Goal: Information Seeking & Learning: Learn about a topic

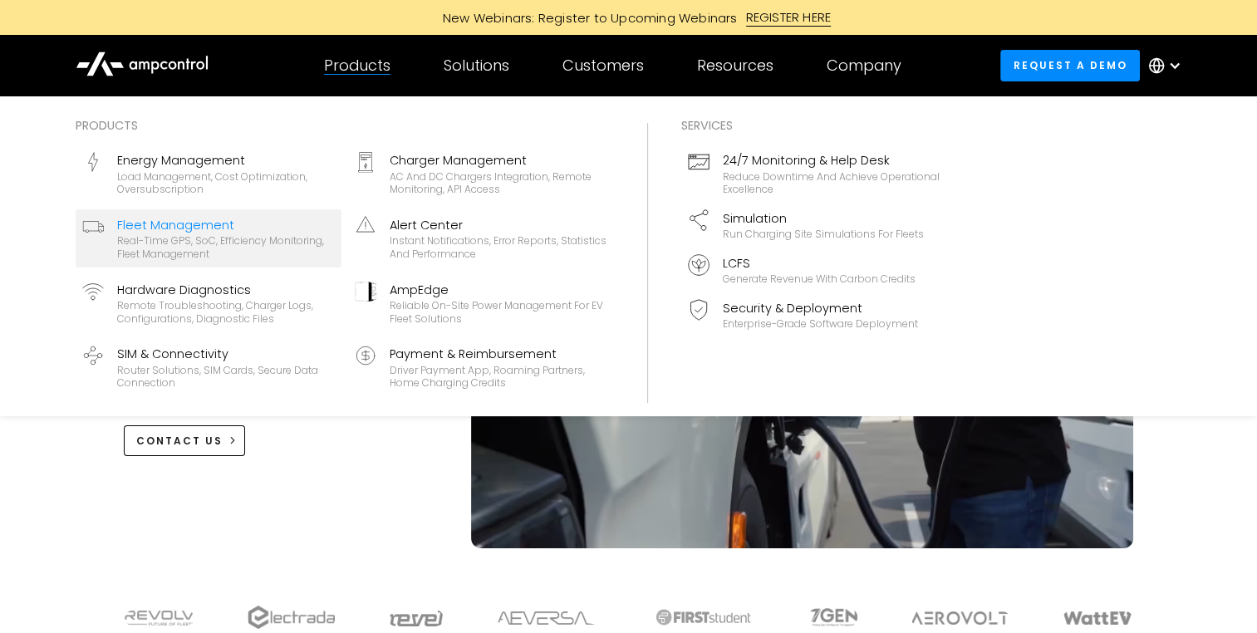
click at [166, 221] on div "Fleet Management" at bounding box center [226, 225] width 218 height 18
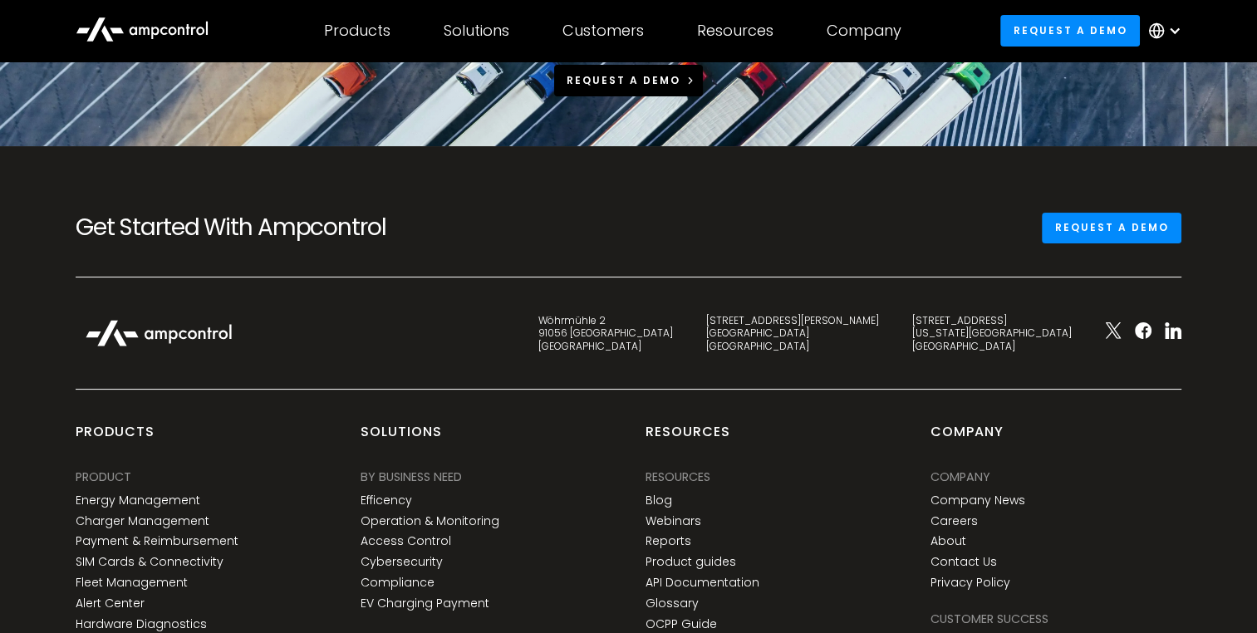
scroll to position [6036, 0]
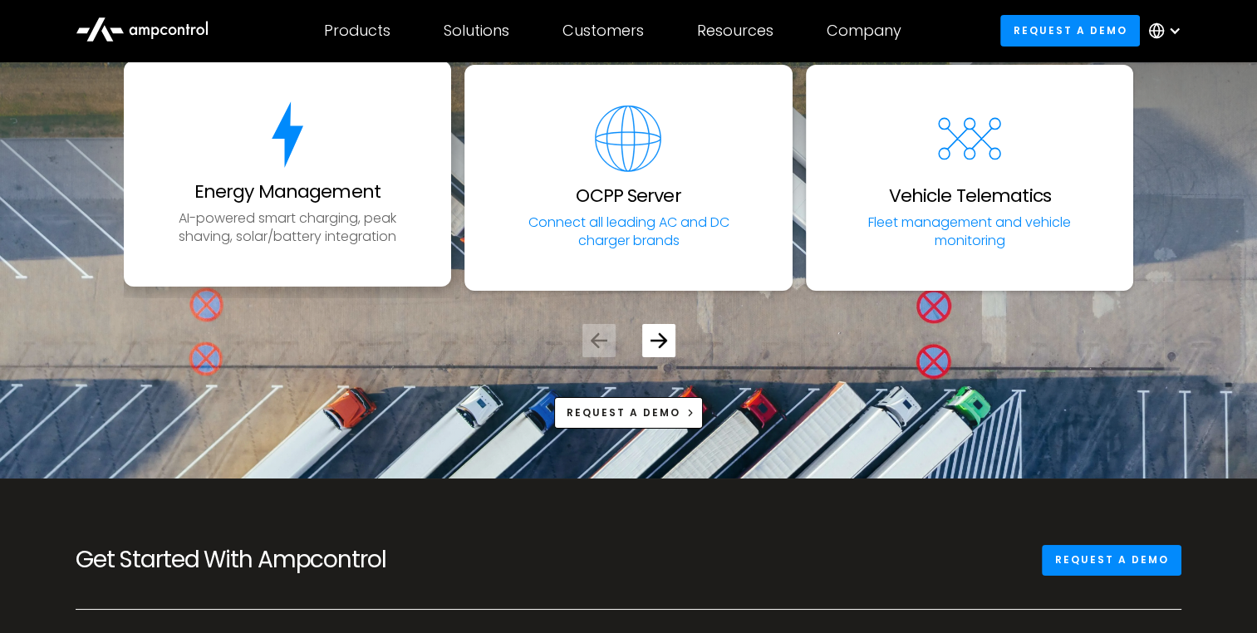
click at [409, 233] on link "Energy Management AI-powered smart charging, peak shaving, solar/battery integr…" at bounding box center [288, 174] width 328 height 226
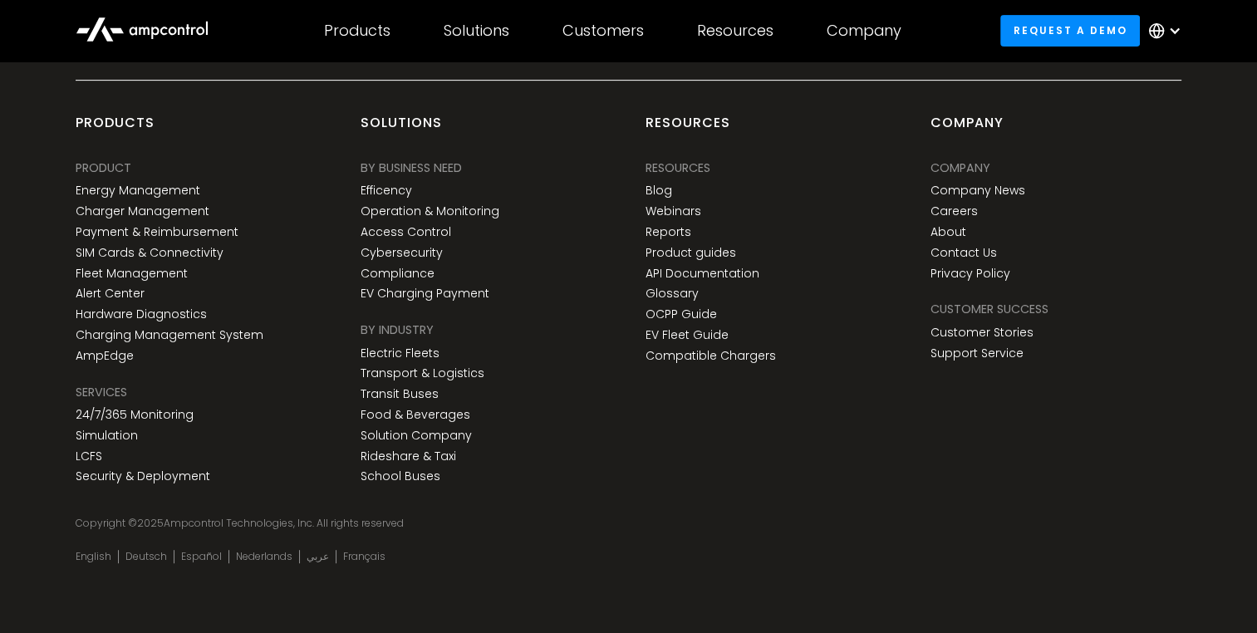
scroll to position [7016, 0]
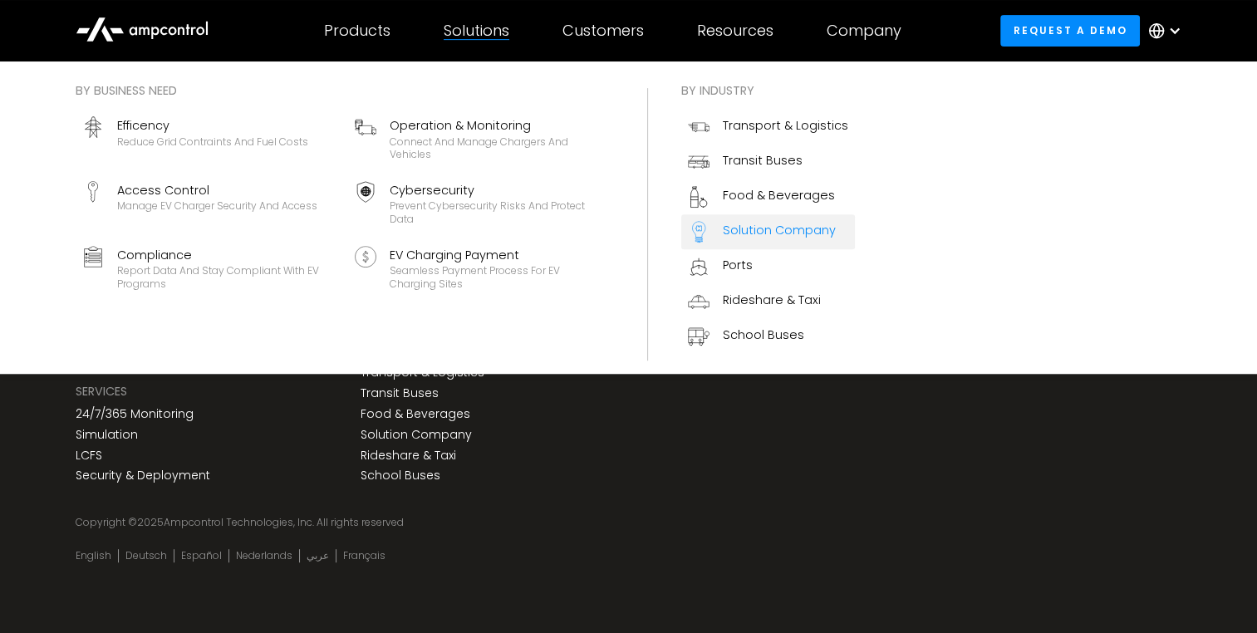
click at [765, 224] on div "Solution Company" at bounding box center [779, 230] width 113 height 18
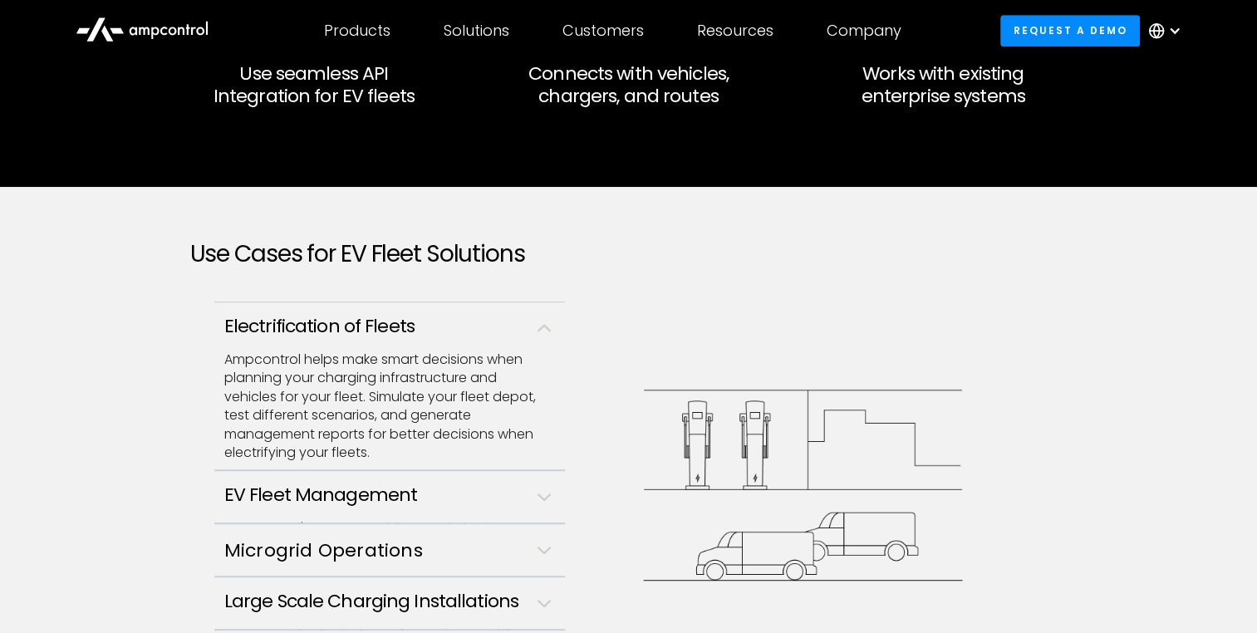
scroll to position [997, 0]
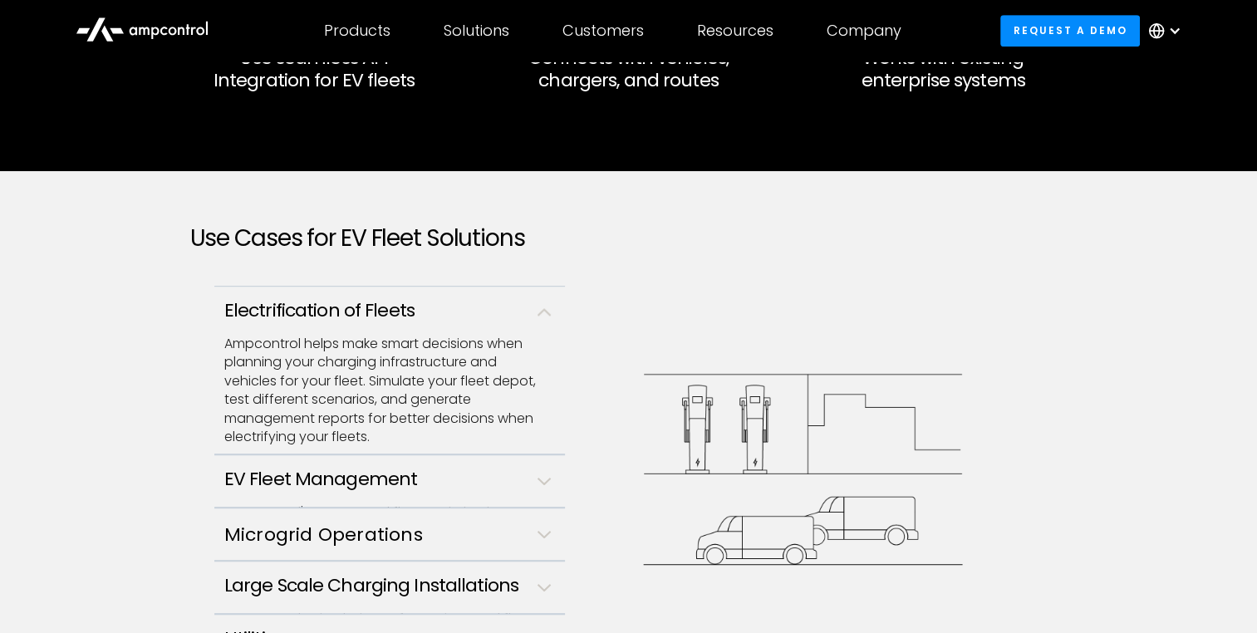
click at [542, 484] on link "EV Fleet Management Ampcontrol's AI-powered fleet optimization technology helps…" at bounding box center [389, 481] width 351 height 53
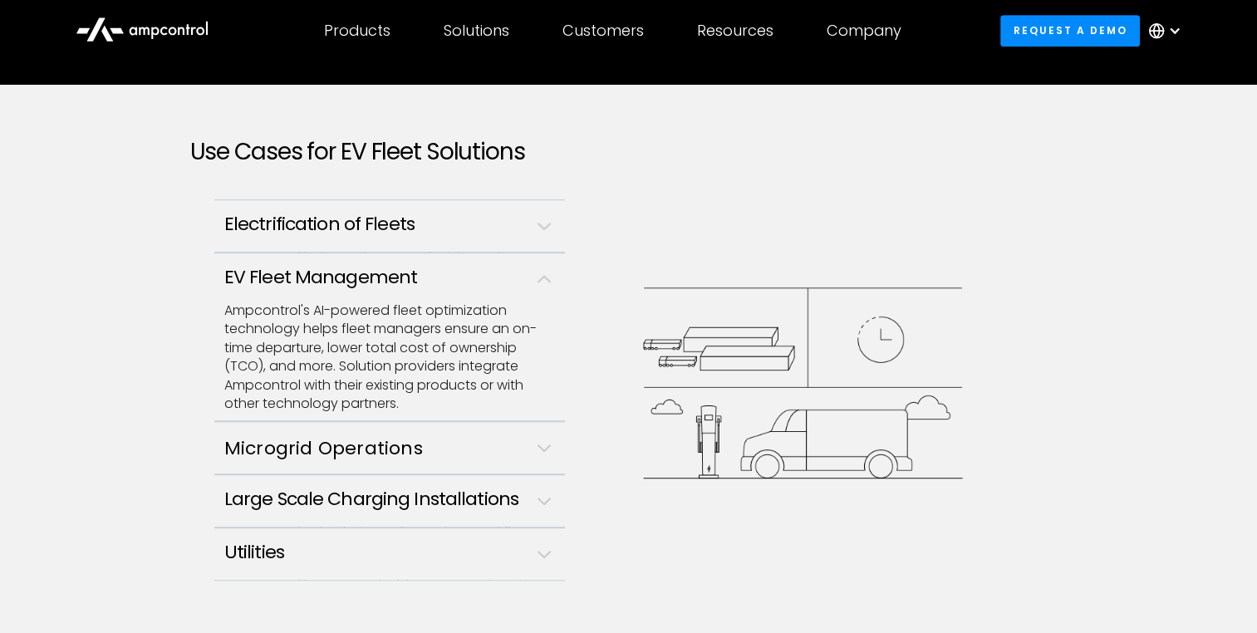
scroll to position [1163, 0]
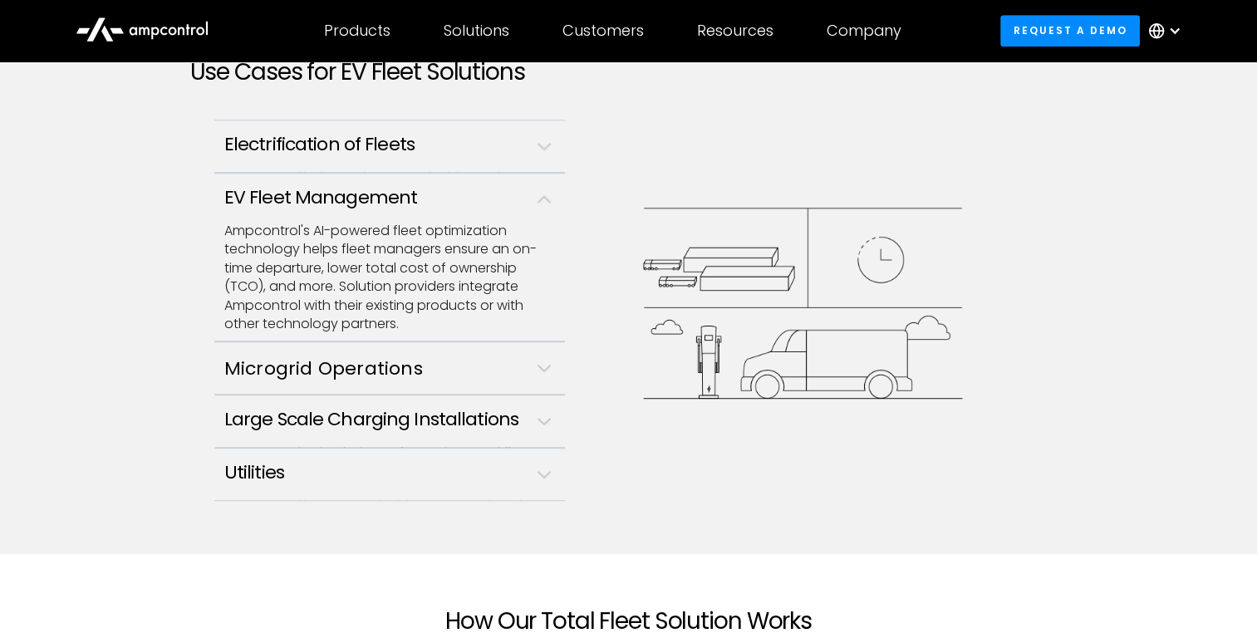
click at [461, 409] on h3 "Large Scale Charging Installations" at bounding box center [387, 420] width 327 height 22
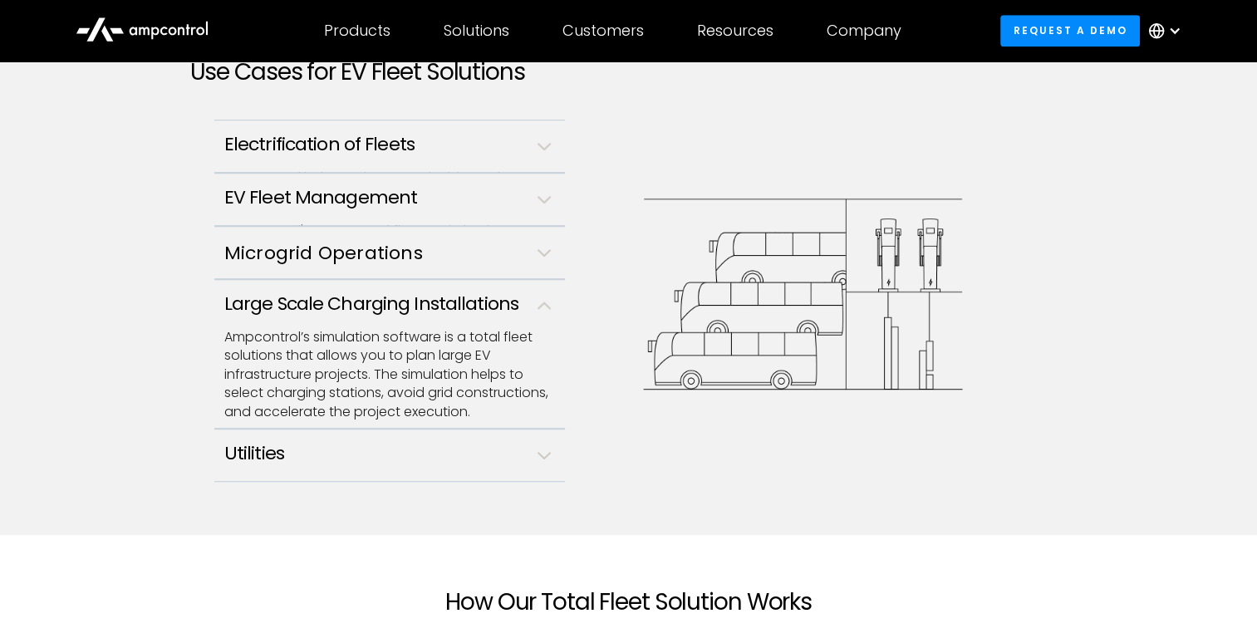
click at [457, 304] on h3 "Large Scale Charging Installations" at bounding box center [387, 304] width 327 height 22
click at [529, 251] on h3 "Microgrid Operations" at bounding box center [387, 254] width 327 height 26
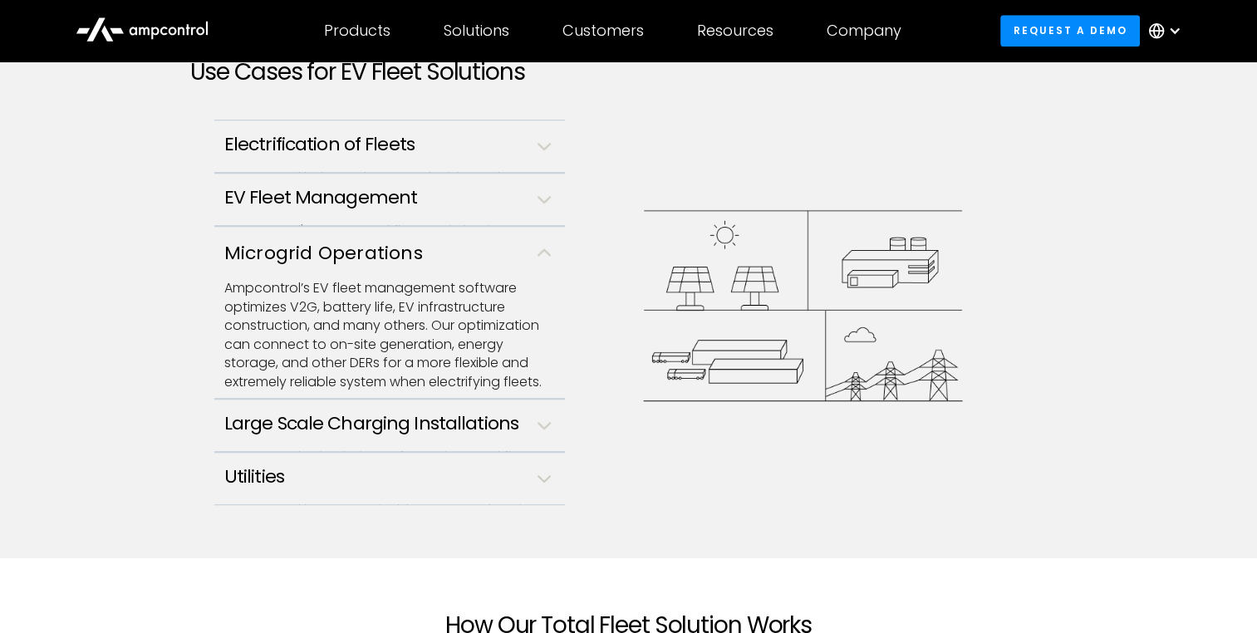
click at [535, 226] on link "Microgrid Operations Ampcontrol’s EV fleet management software optimizes V2G, b…" at bounding box center [389, 312] width 351 height 173
click at [538, 208] on div "EV Fleet Management Ampcontrol's AI-powered fleet optimization technology helps…" at bounding box center [387, 203] width 327 height 32
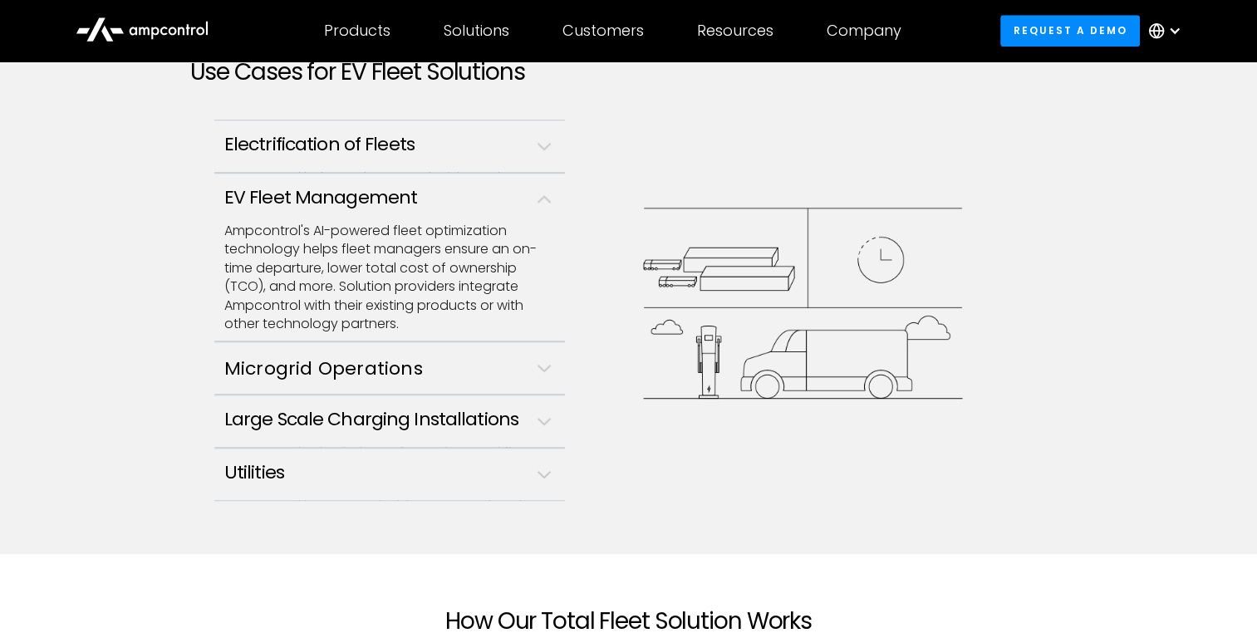
click at [509, 141] on h3 "Electrification of Fleets" at bounding box center [387, 145] width 327 height 22
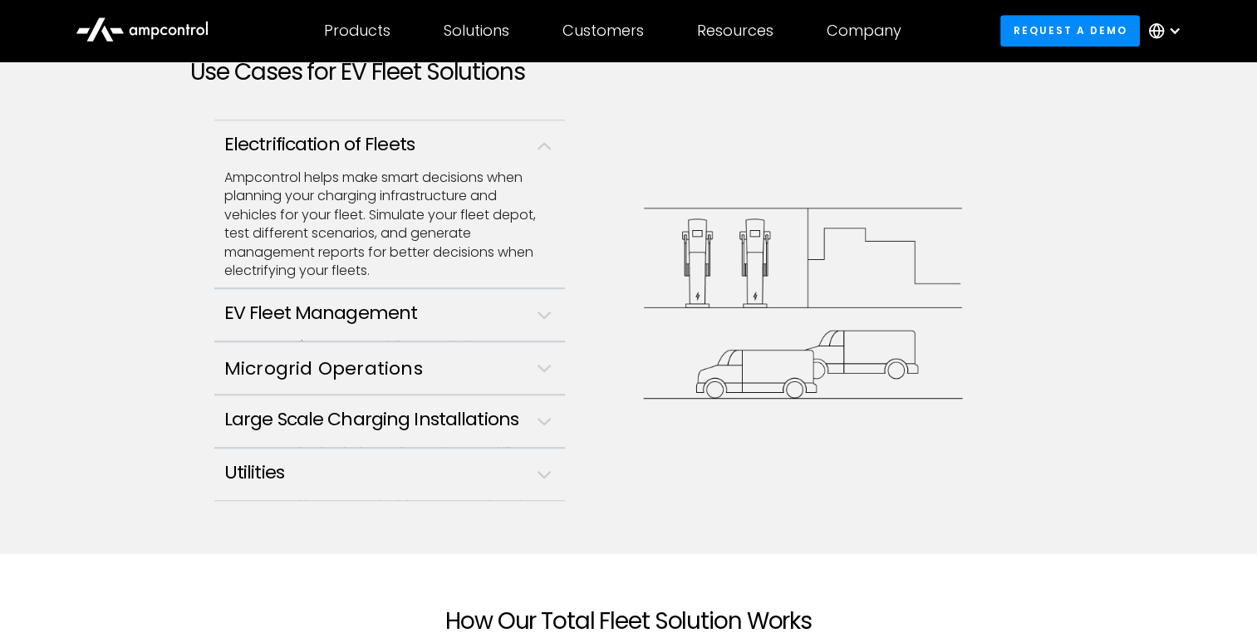
click at [531, 176] on p "Ampcontrol helps make smart decisions when planning your charging infrastructur…" at bounding box center [387, 224] width 327 height 111
click at [532, 314] on h3 "EV Fleet Management" at bounding box center [387, 313] width 327 height 22
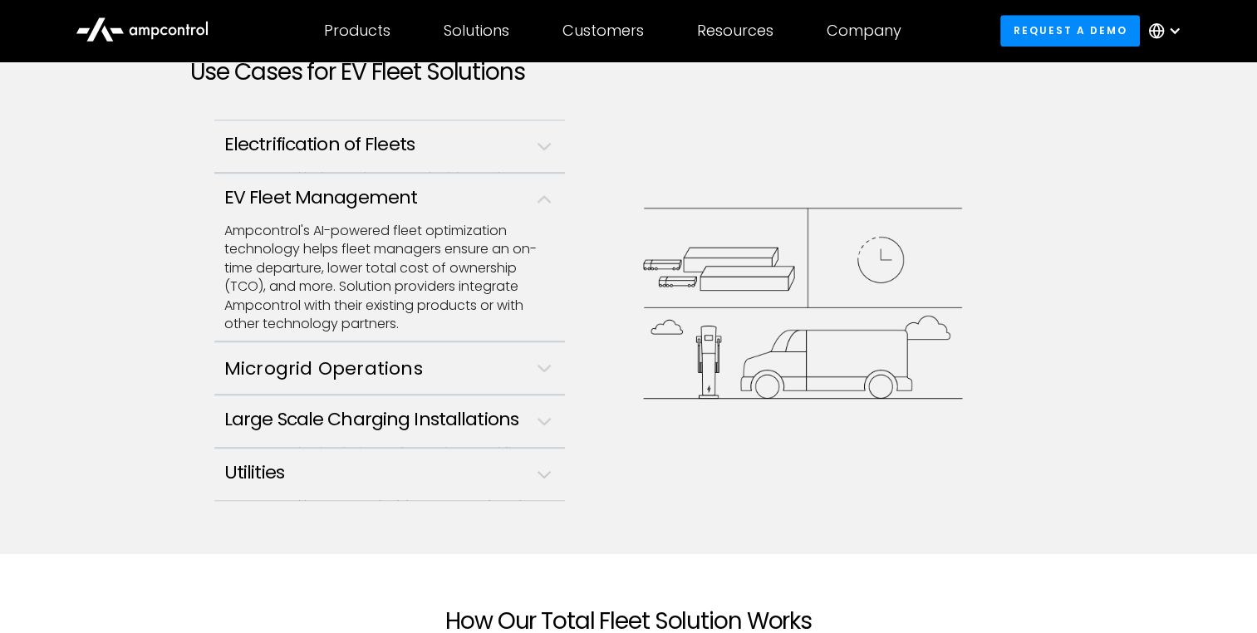
click at [535, 480] on div "Utilities Ampcontrol is a customizable EV smart charging optimization software.…" at bounding box center [387, 478] width 327 height 32
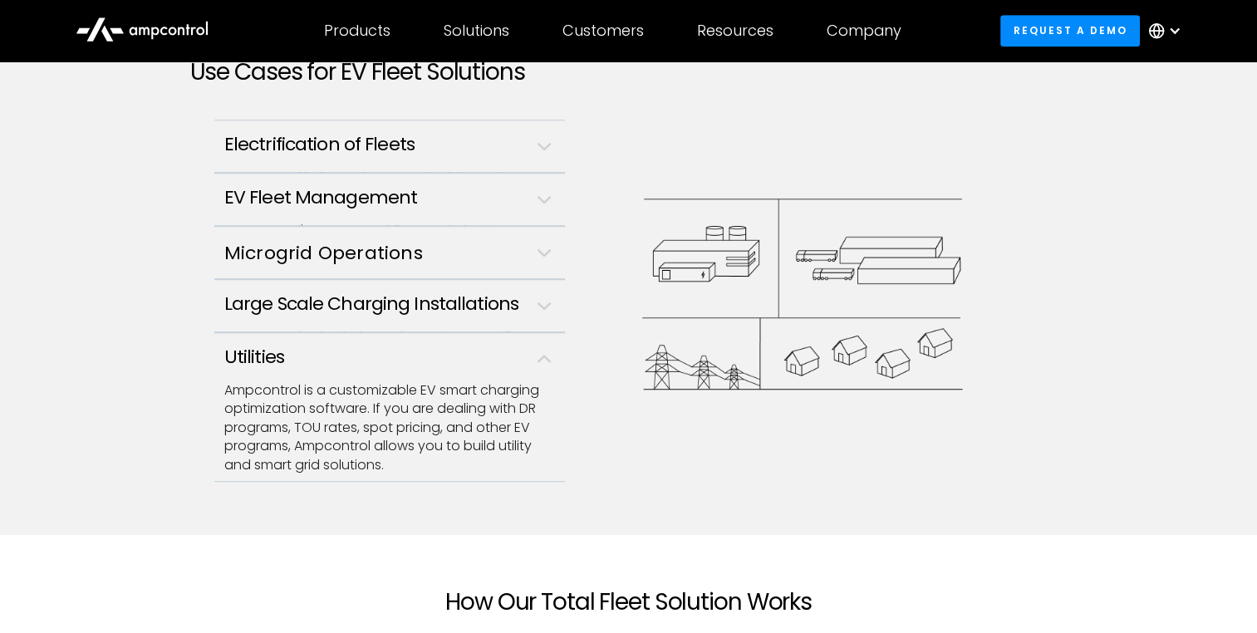
click at [504, 369] on div "Utilities Ampcontrol is a customizable EV smart charging optimization software.…" at bounding box center [387, 411] width 327 height 128
click at [504, 318] on div "Large Scale Charging Installations Ampcontrol’s simulation software is a total …" at bounding box center [387, 309] width 327 height 32
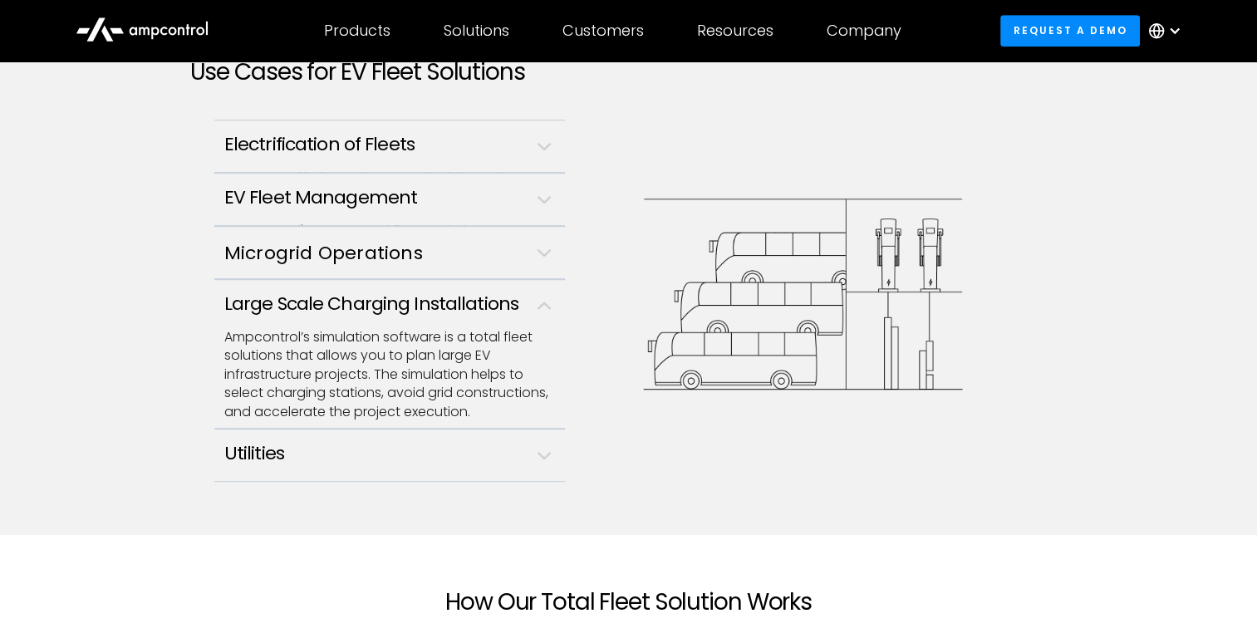
click at [519, 267] on div "Microgrid Operations Ampcontrol’s EV fleet management software optimizes V2G, b…" at bounding box center [387, 256] width 327 height 32
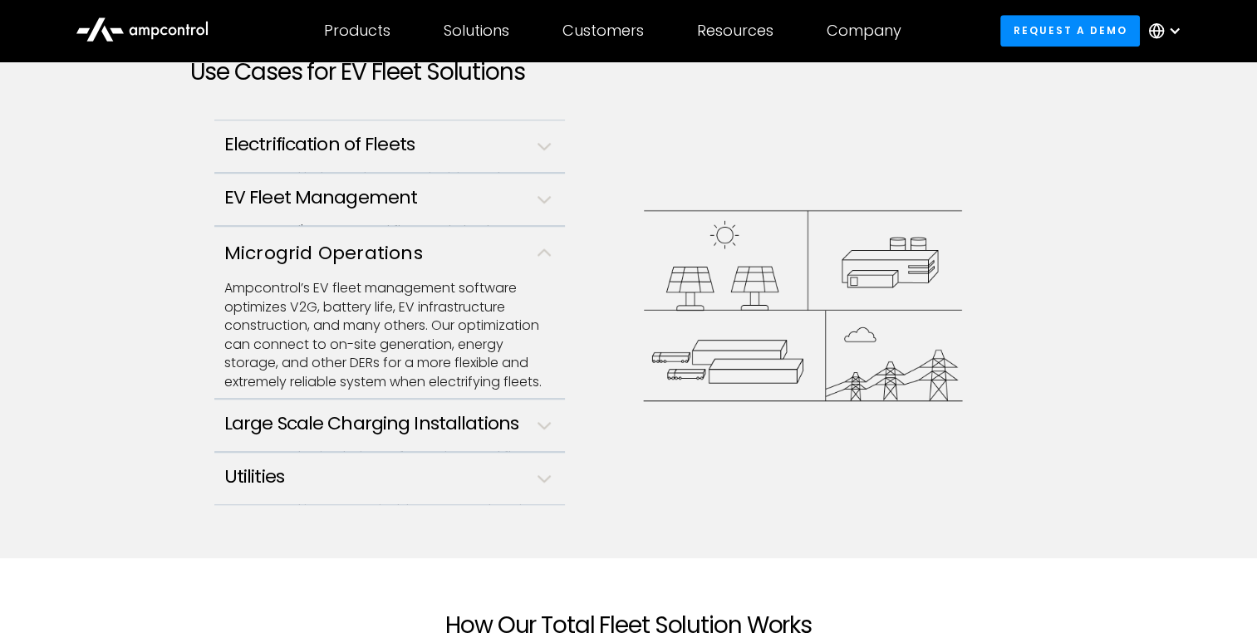
click at [500, 199] on h3 "EV Fleet Management" at bounding box center [387, 198] width 327 height 22
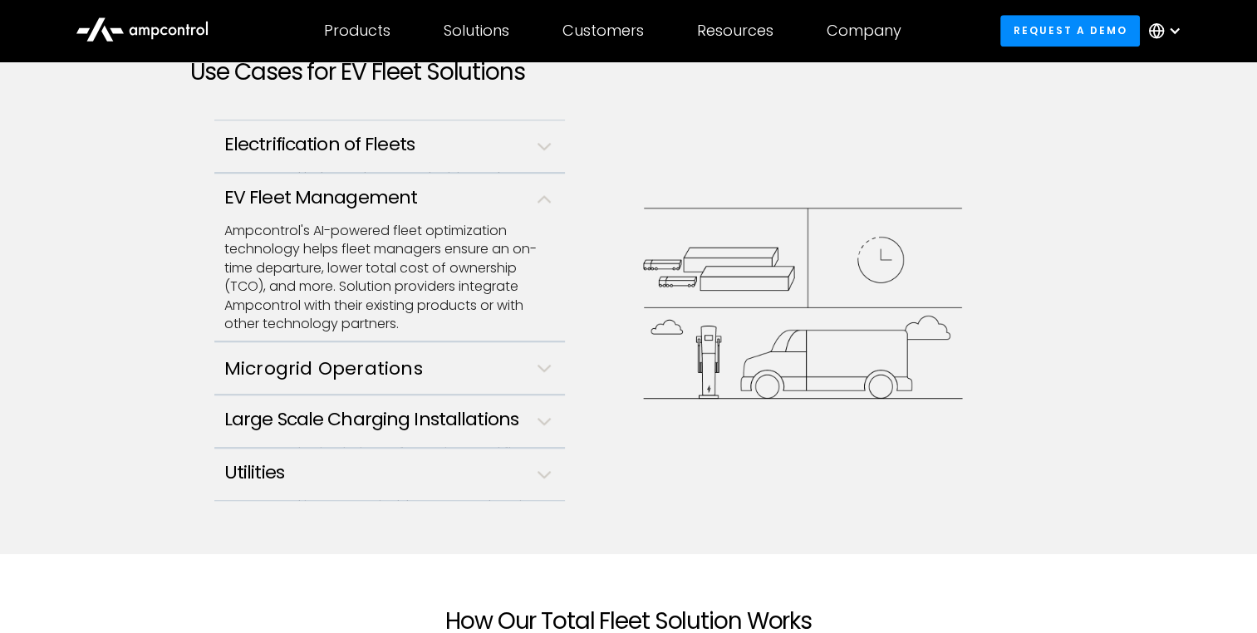
click at [405, 129] on link "Electrification of Fleets Ampcontrol helps make smart decisions when planning y…" at bounding box center [389, 146] width 351 height 53
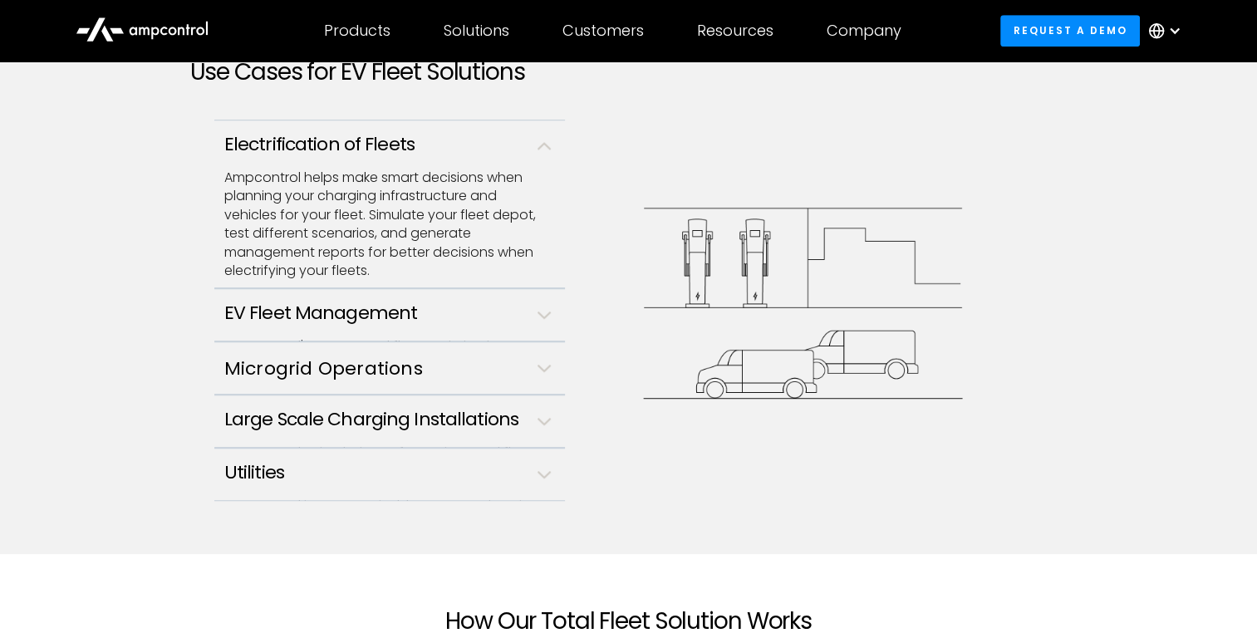
click at [413, 310] on h3 "EV Fleet Management" at bounding box center [387, 313] width 327 height 22
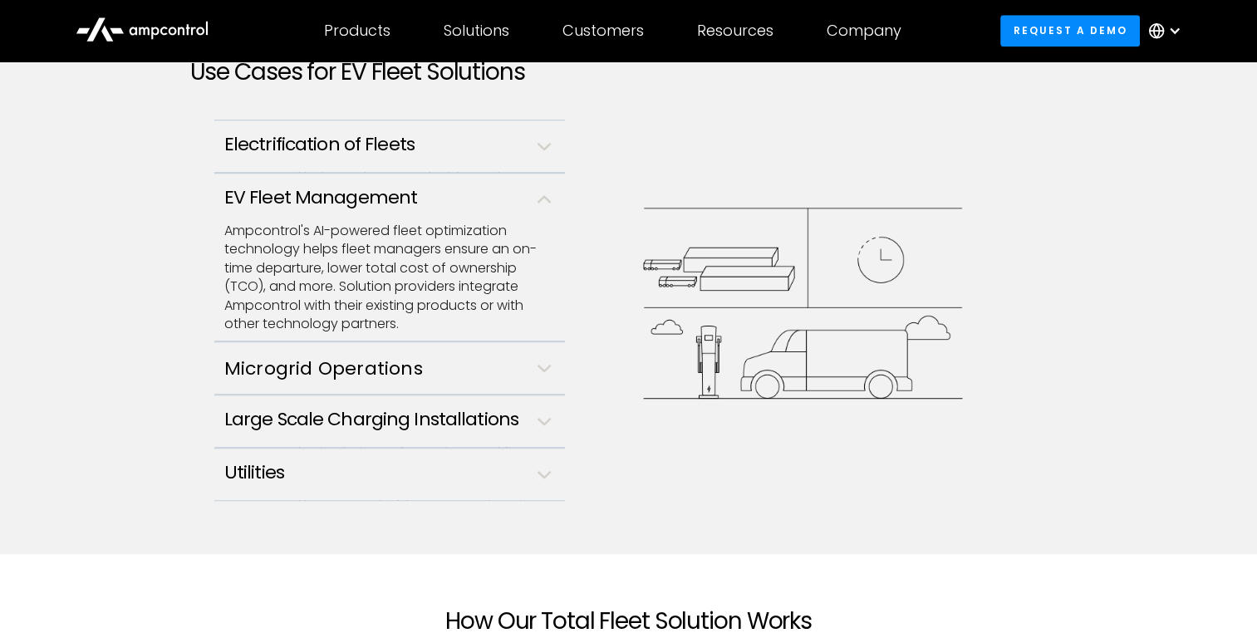
click at [435, 350] on link "Microgrid Operations Ampcontrol’s EV fleet management software optimizes V2G, b…" at bounding box center [389, 368] width 351 height 53
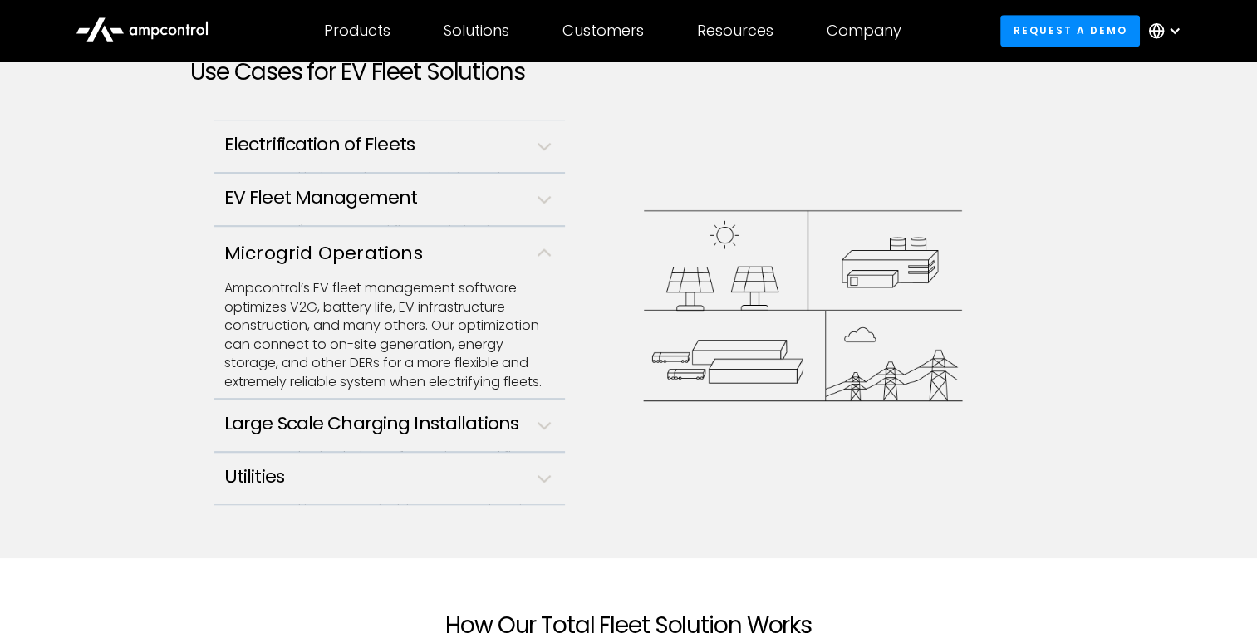
click at [441, 427] on h3 "Large Scale Charging Installations" at bounding box center [387, 424] width 327 height 22
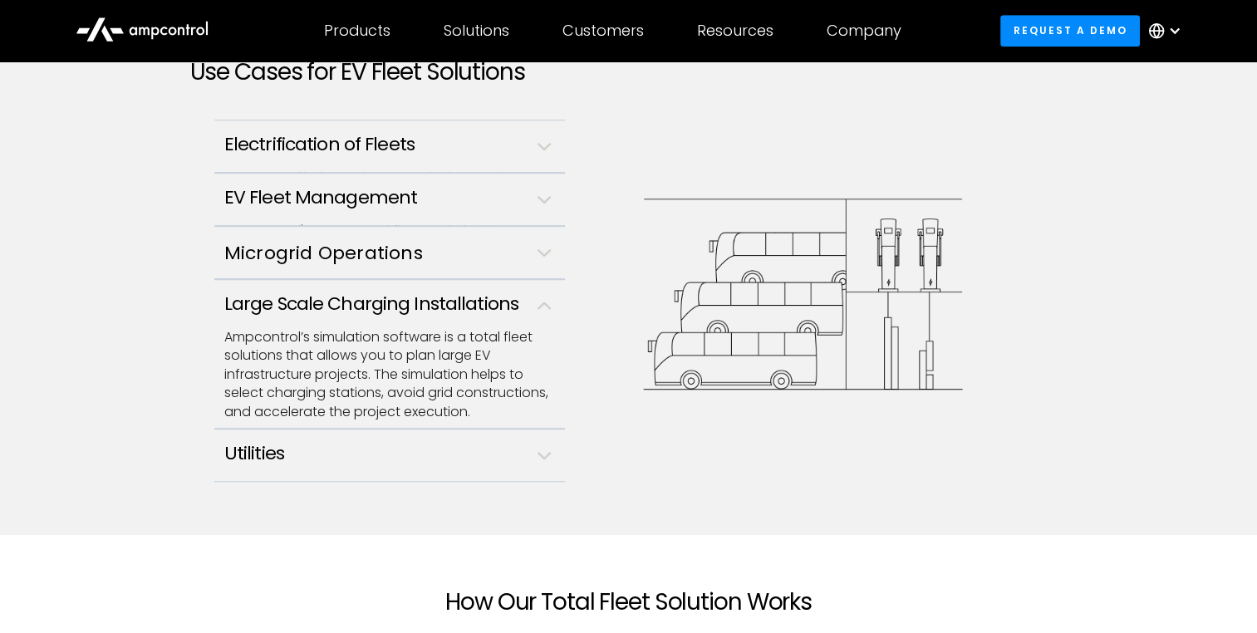
click at [453, 445] on h3 "Utilities" at bounding box center [387, 454] width 327 height 22
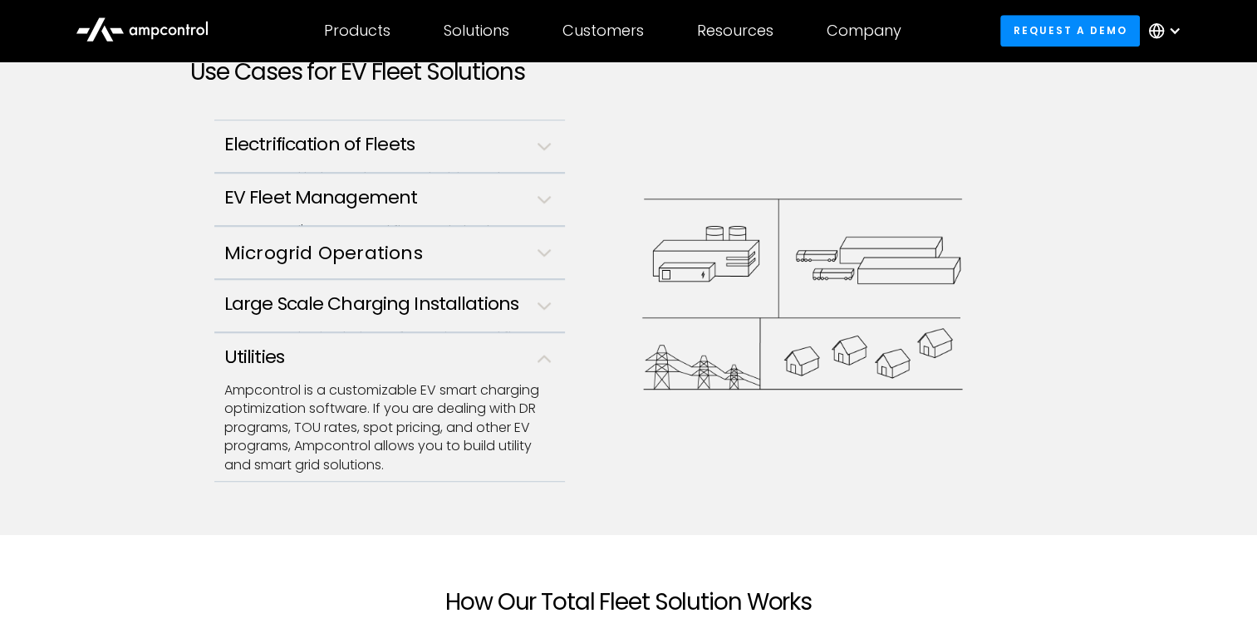
click at [389, 199] on h3 "EV Fleet Management" at bounding box center [387, 198] width 327 height 22
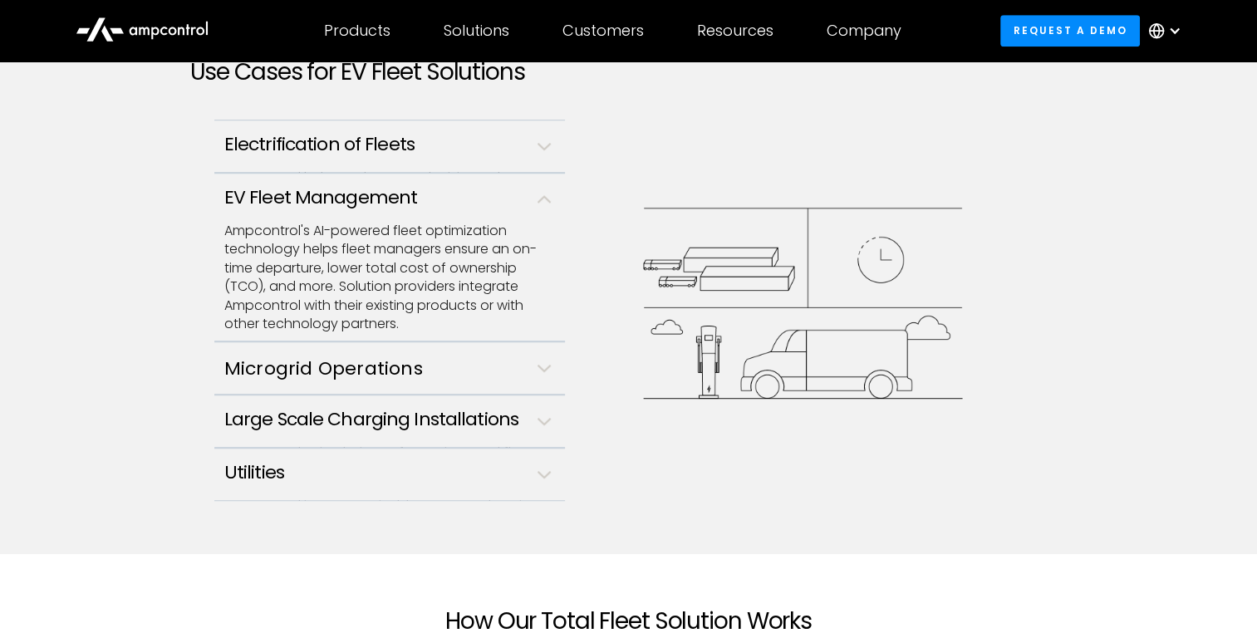
click at [399, 152] on h3 "Electrification of Fleets" at bounding box center [387, 145] width 327 height 22
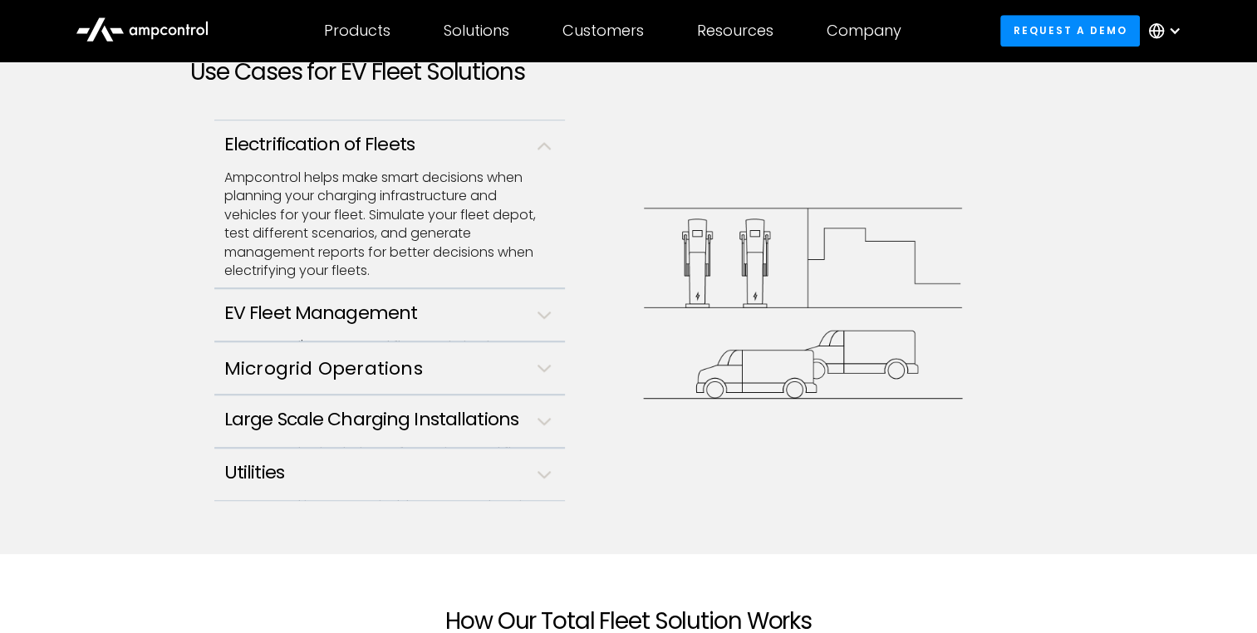
click at [449, 309] on h3 "EV Fleet Management" at bounding box center [387, 313] width 327 height 22
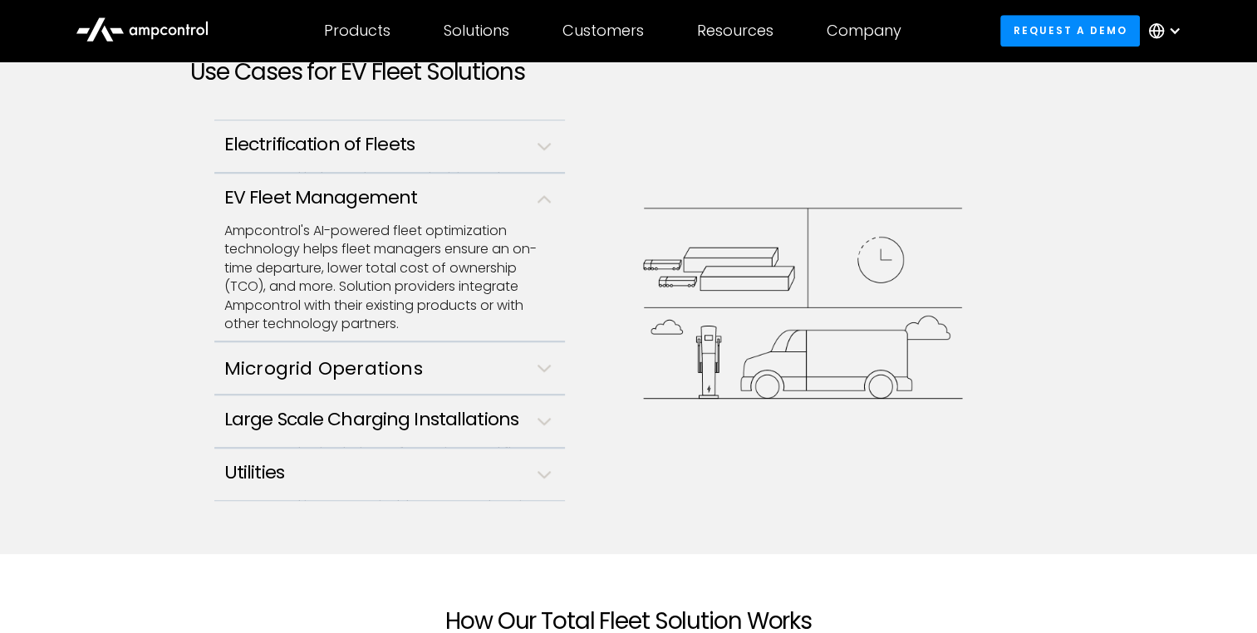
scroll to position [997, 0]
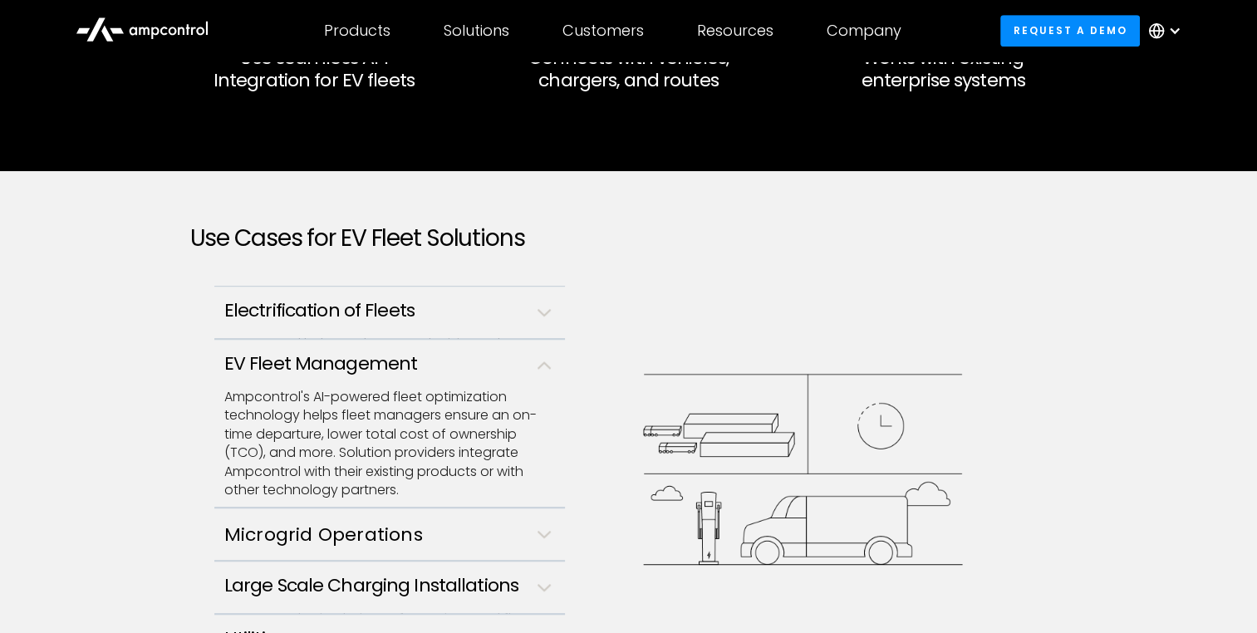
click at [446, 317] on h3 "Electrification of Fleets" at bounding box center [387, 311] width 327 height 22
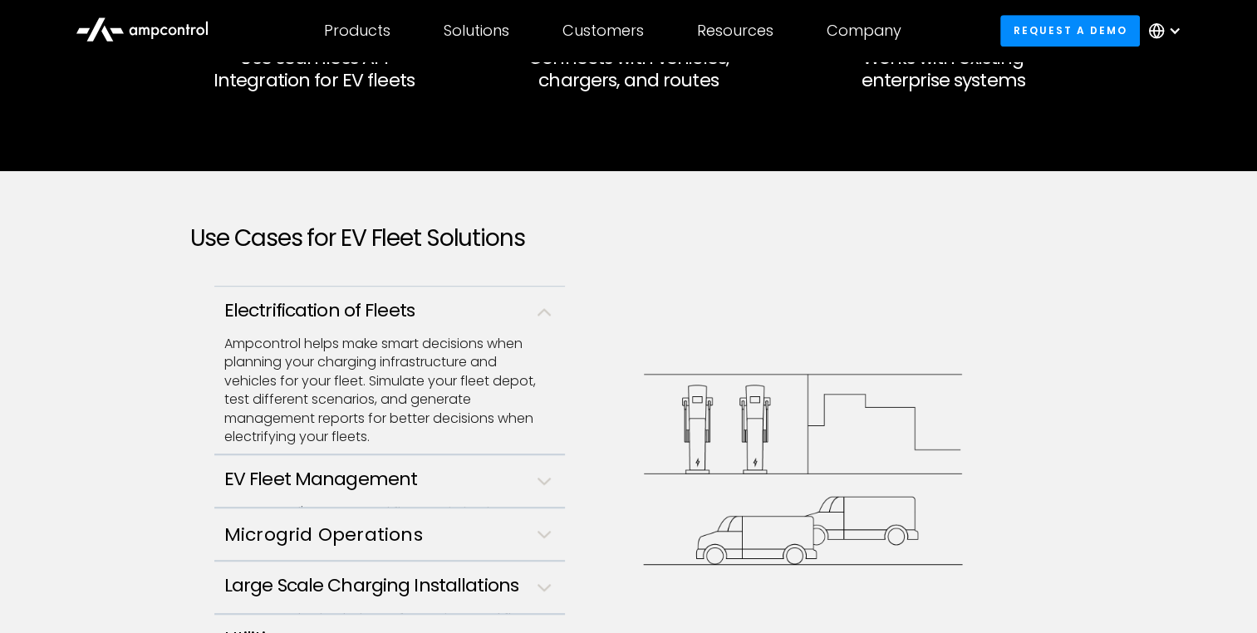
scroll to position [1163, 0]
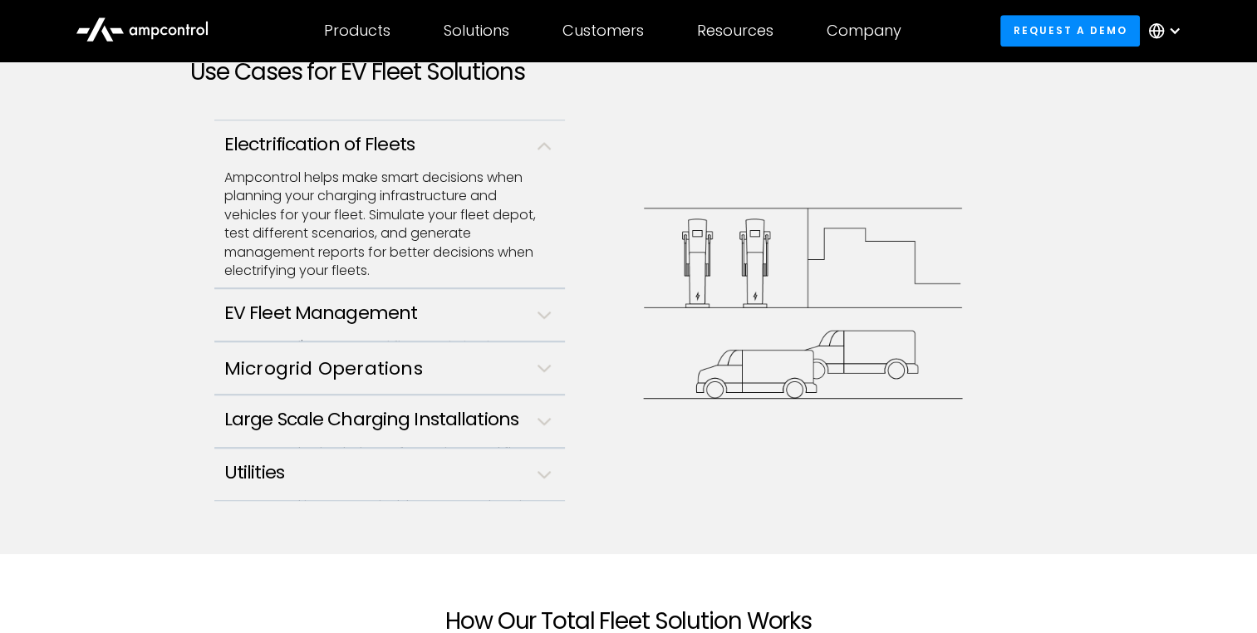
click at [332, 411] on h3 "Large Scale Charging Installations" at bounding box center [387, 420] width 327 height 22
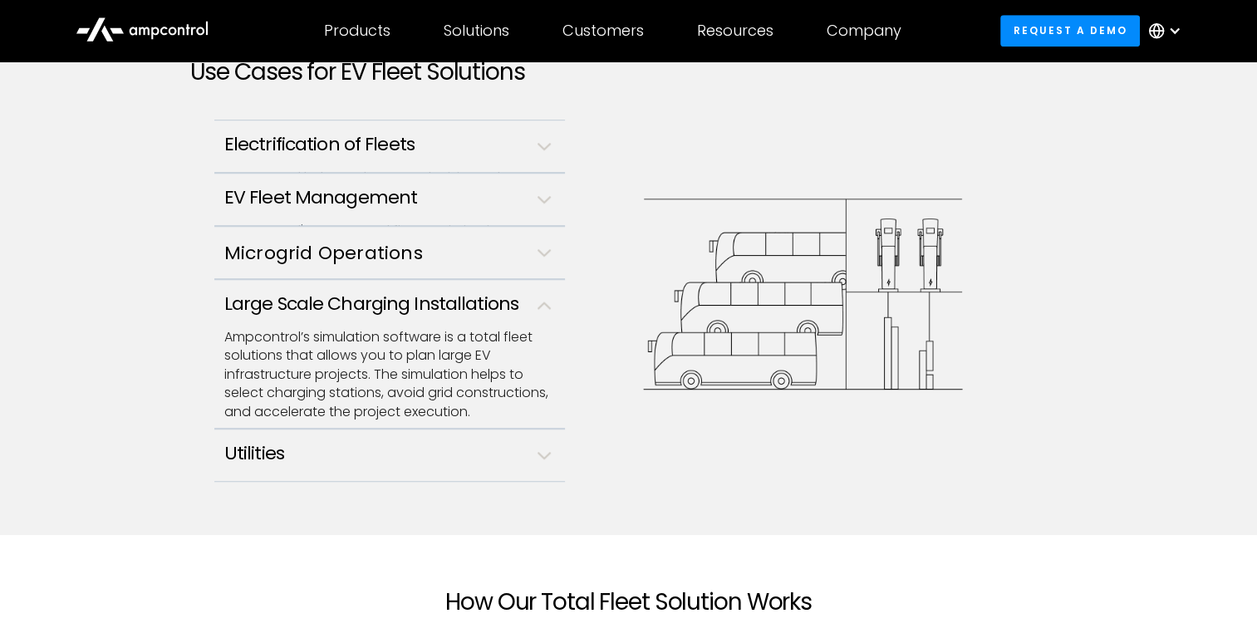
click at [385, 296] on h3 "Large Scale Charging Installations" at bounding box center [387, 304] width 327 height 22
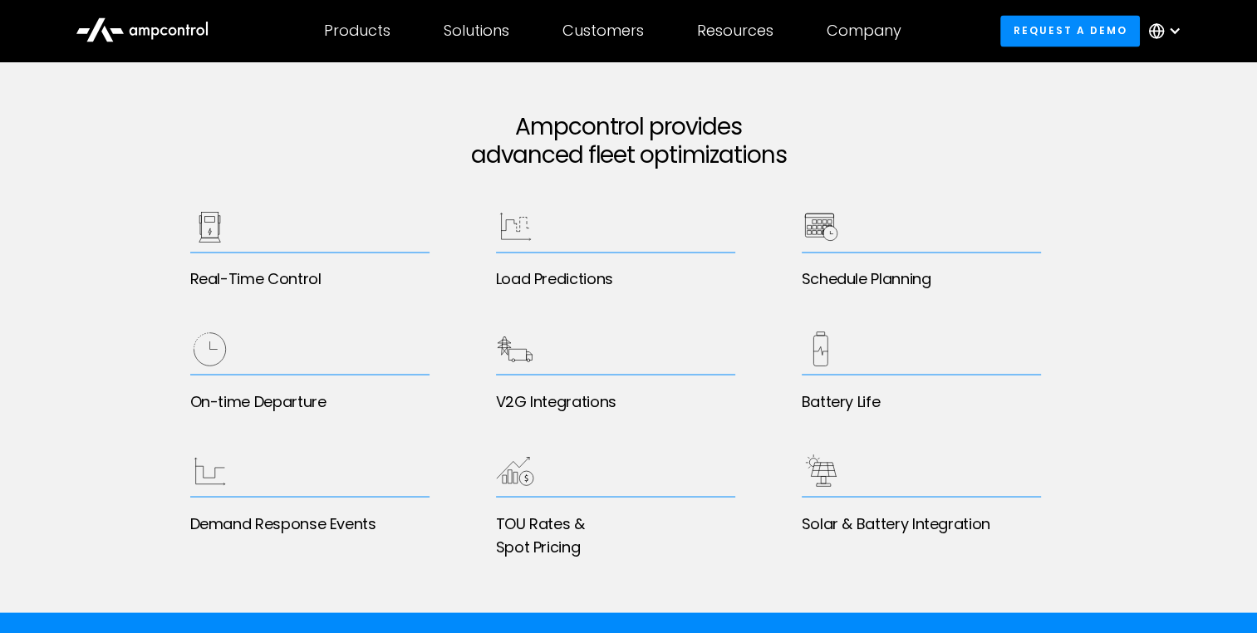
scroll to position [2825, 0]
